Goal: Navigation & Orientation: Go to known website

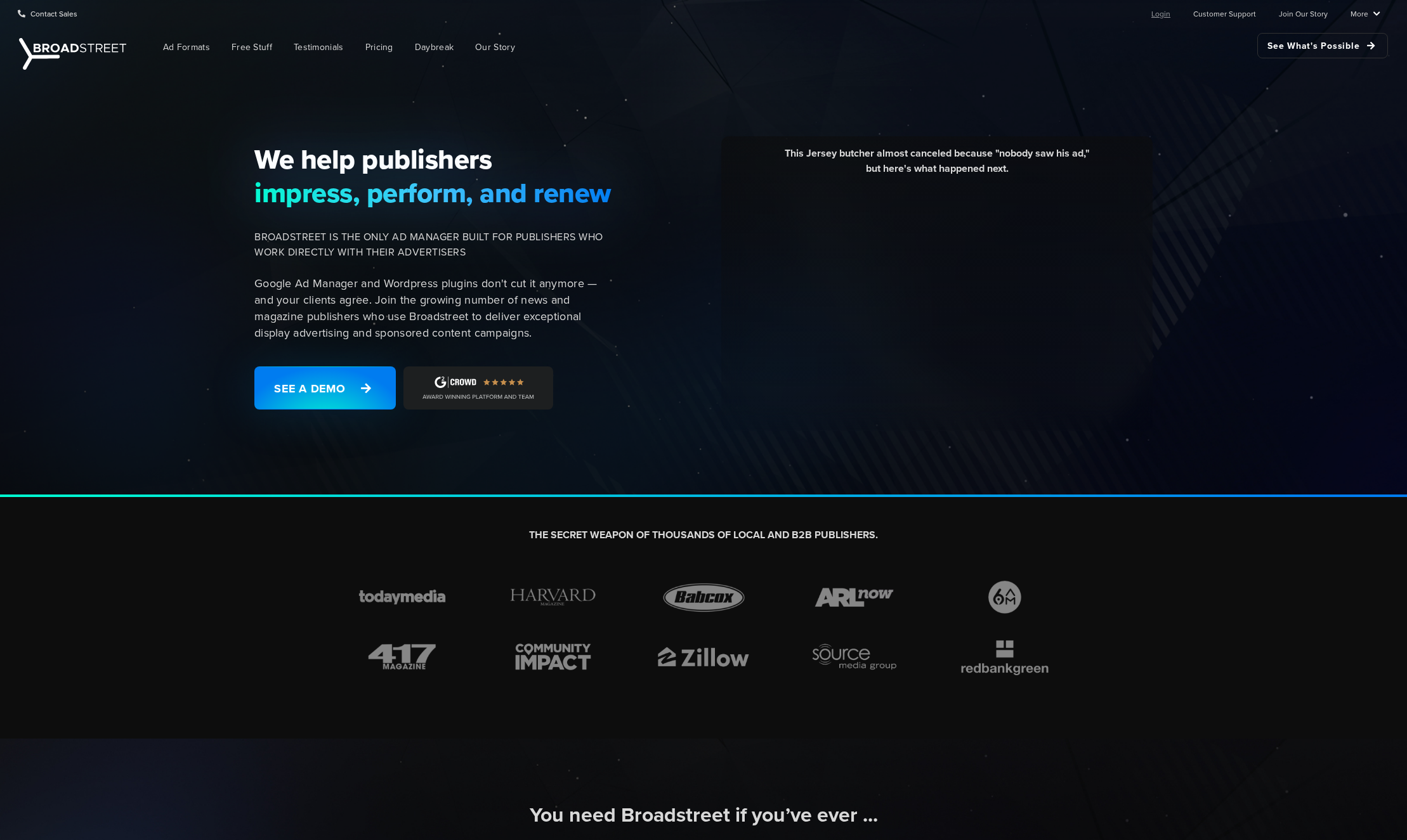
click at [1175, 16] on ul "Login Customer Support Join Our Story More Resources Blog Partners Case Studies…" at bounding box center [1255, 13] width 249 height 25
click at [1165, 16] on link "Login" at bounding box center [1160, 13] width 19 height 25
click at [1158, 19] on link "Login" at bounding box center [1160, 13] width 19 height 25
click at [1158, 15] on link "Login" at bounding box center [1160, 13] width 19 height 25
